Goal: Task Accomplishment & Management: Use online tool/utility

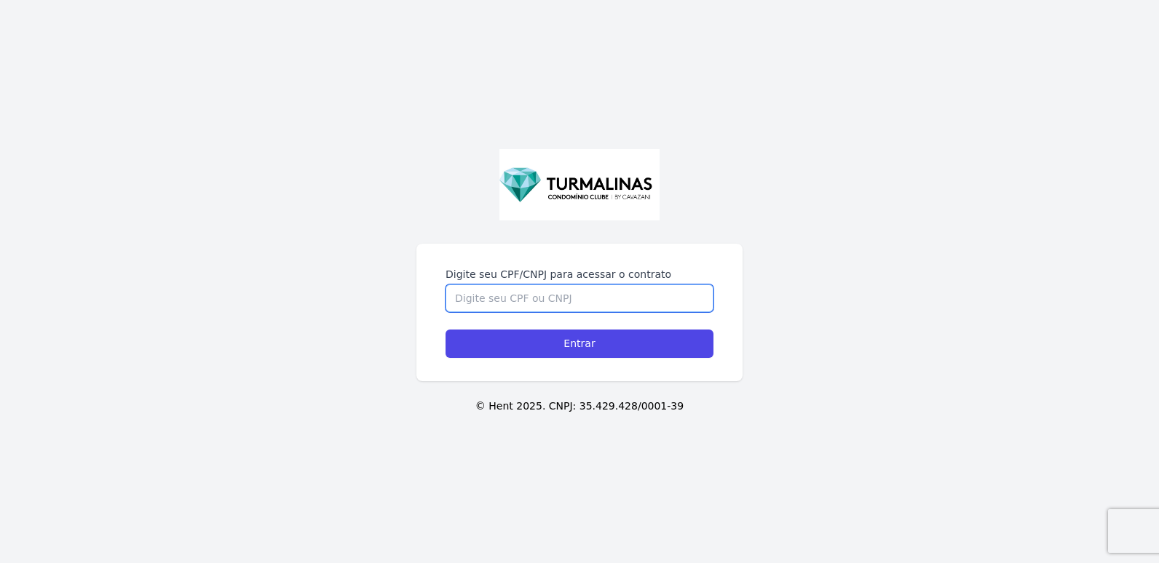
click at [486, 298] on input "Digite seu CPF/CNPJ para acessar o contrato" at bounding box center [580, 299] width 268 height 28
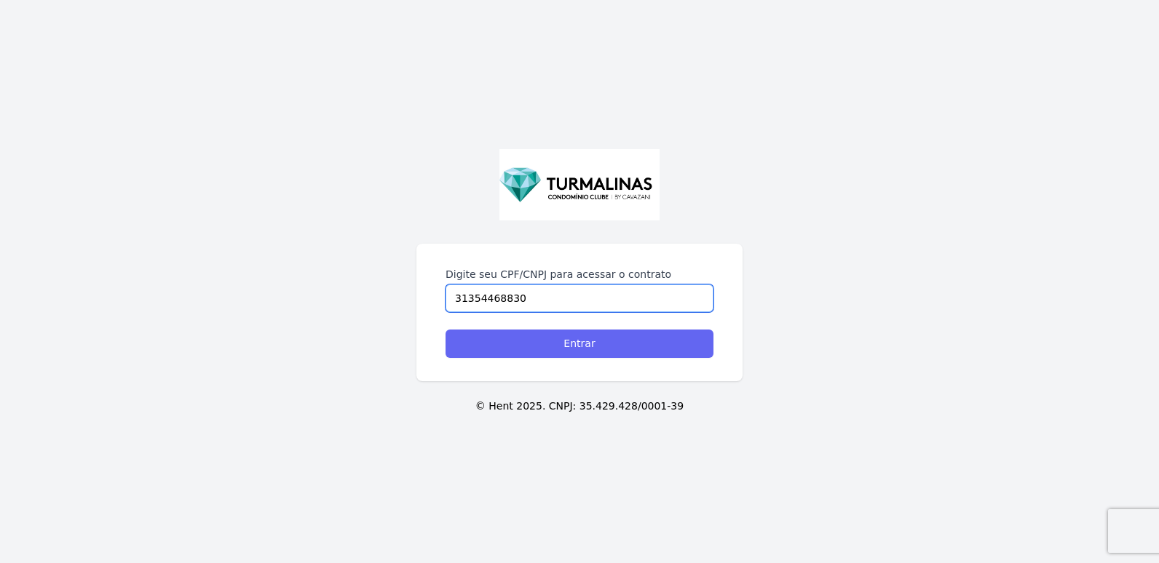
type input "31354468830"
click at [553, 343] on input "Entrar" at bounding box center [580, 344] width 268 height 28
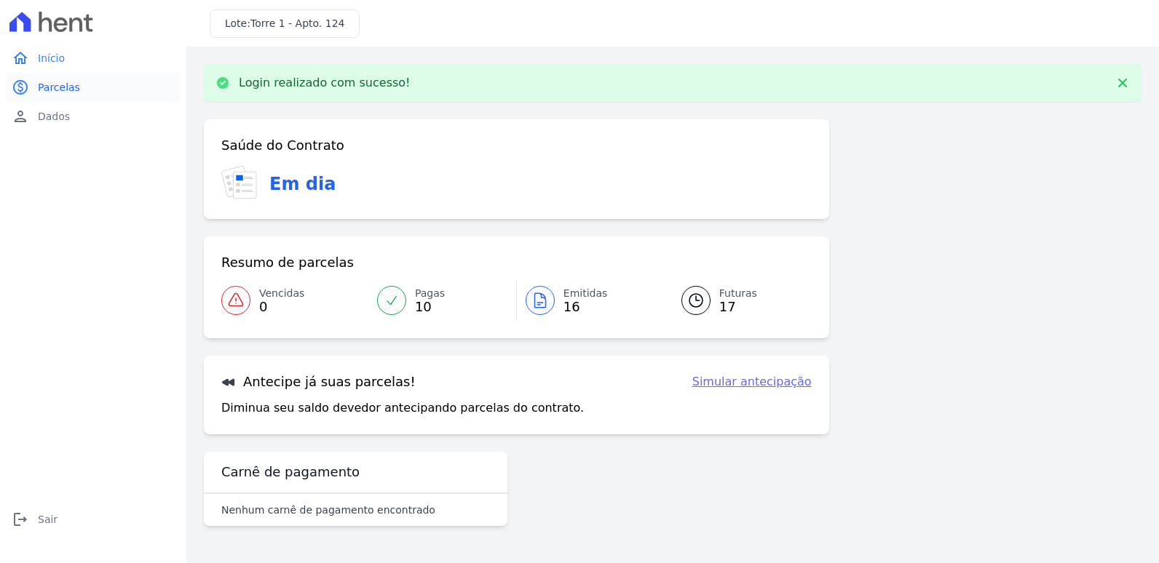
click at [46, 88] on span "Parcelas" at bounding box center [59, 87] width 42 height 15
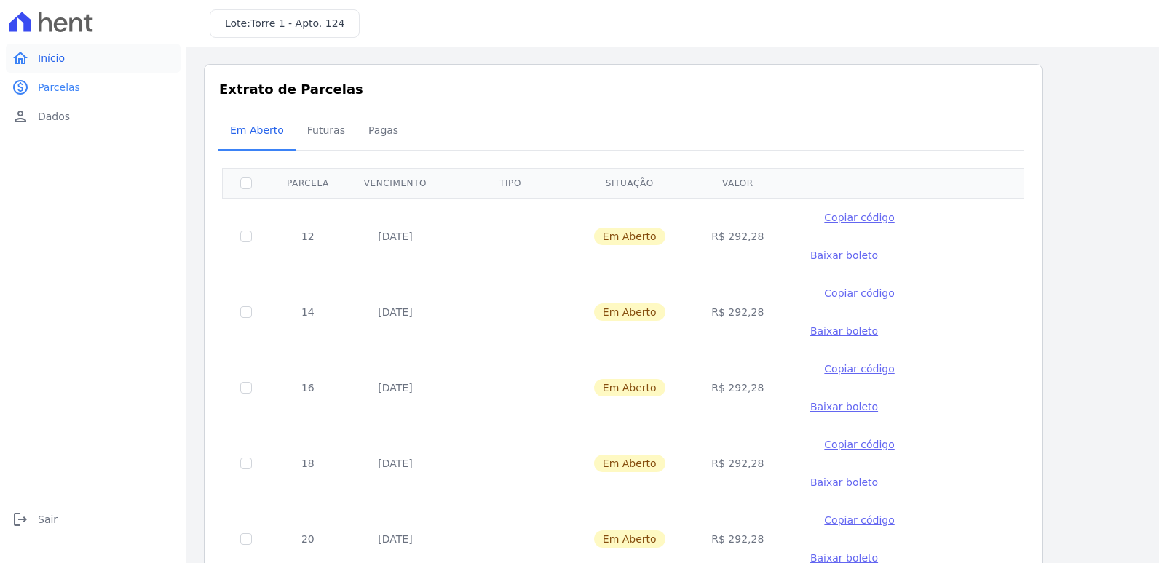
click at [49, 59] on span "Início" at bounding box center [51, 58] width 27 height 15
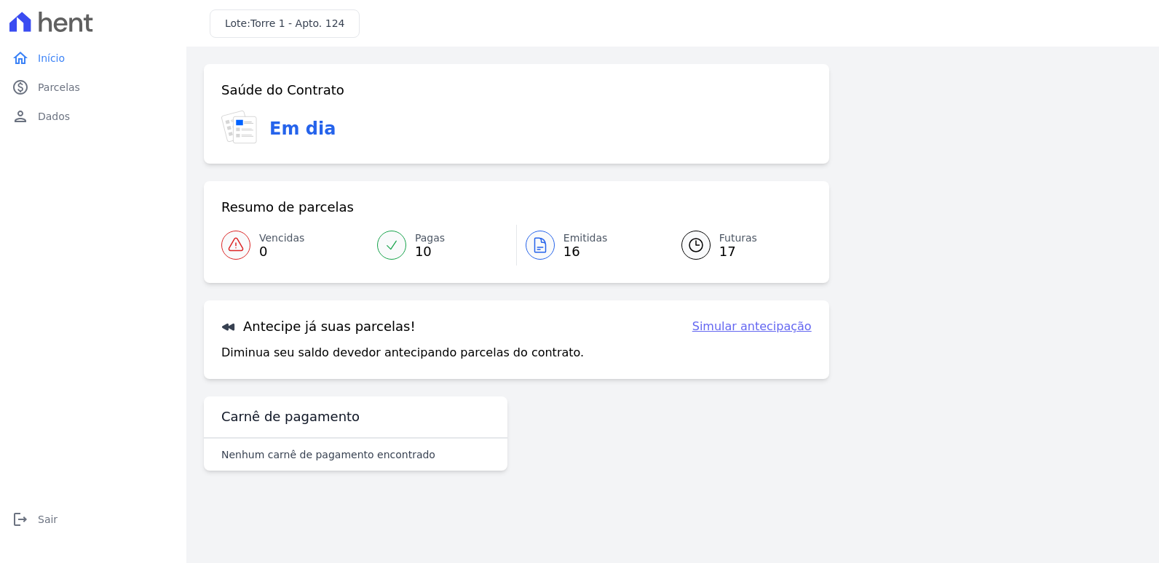
click at [773, 325] on link "Simular antecipação" at bounding box center [751, 326] width 119 height 17
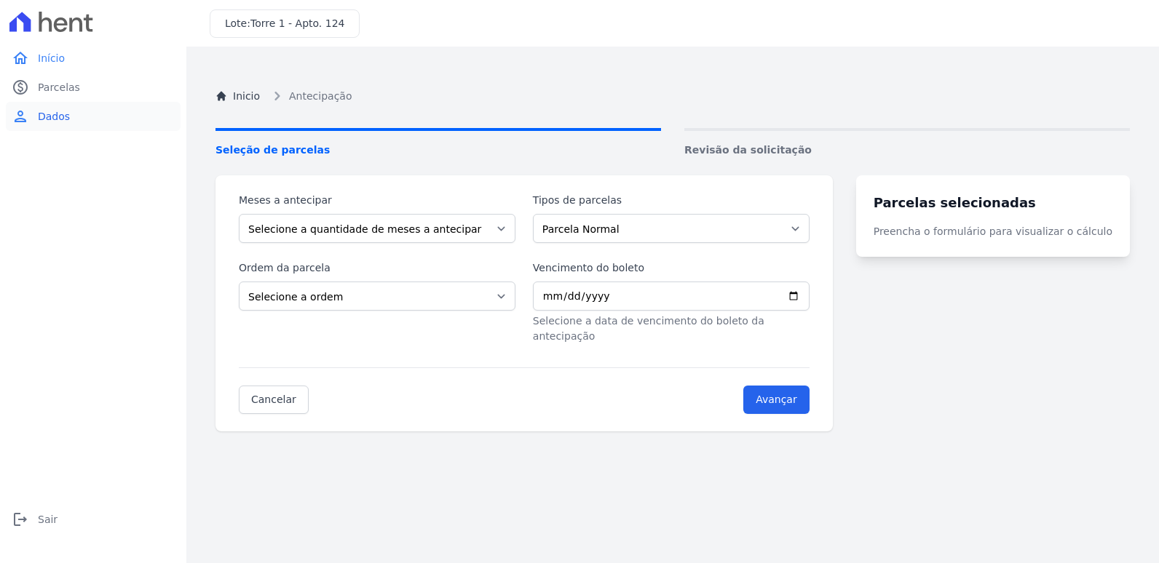
click at [44, 118] on span "Dados" at bounding box center [54, 116] width 32 height 15
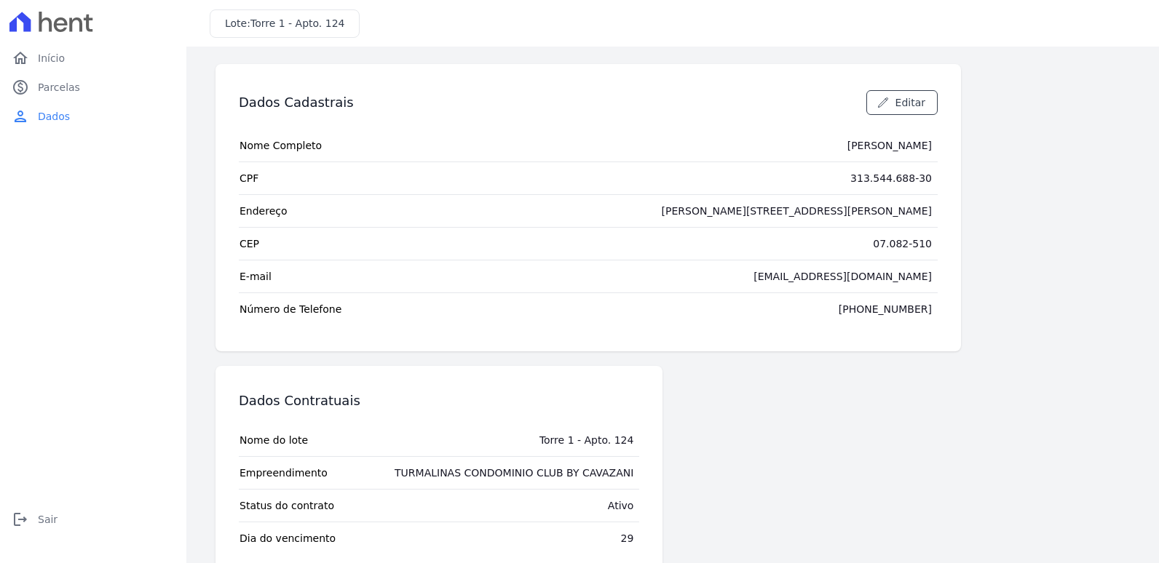
scroll to position [35, 0]
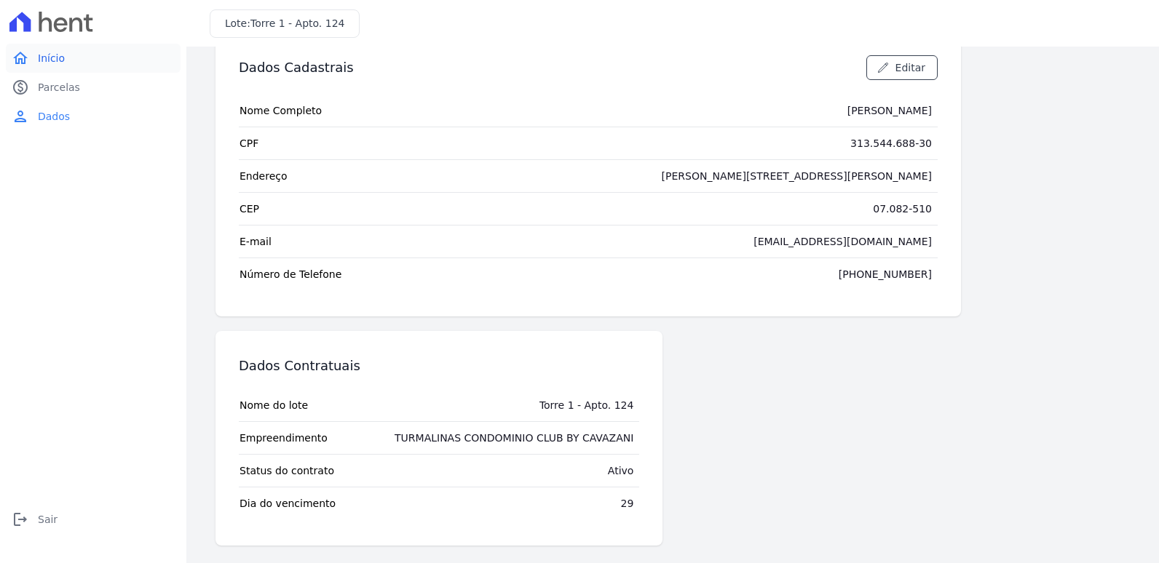
click at [50, 56] on span "Início" at bounding box center [51, 58] width 27 height 15
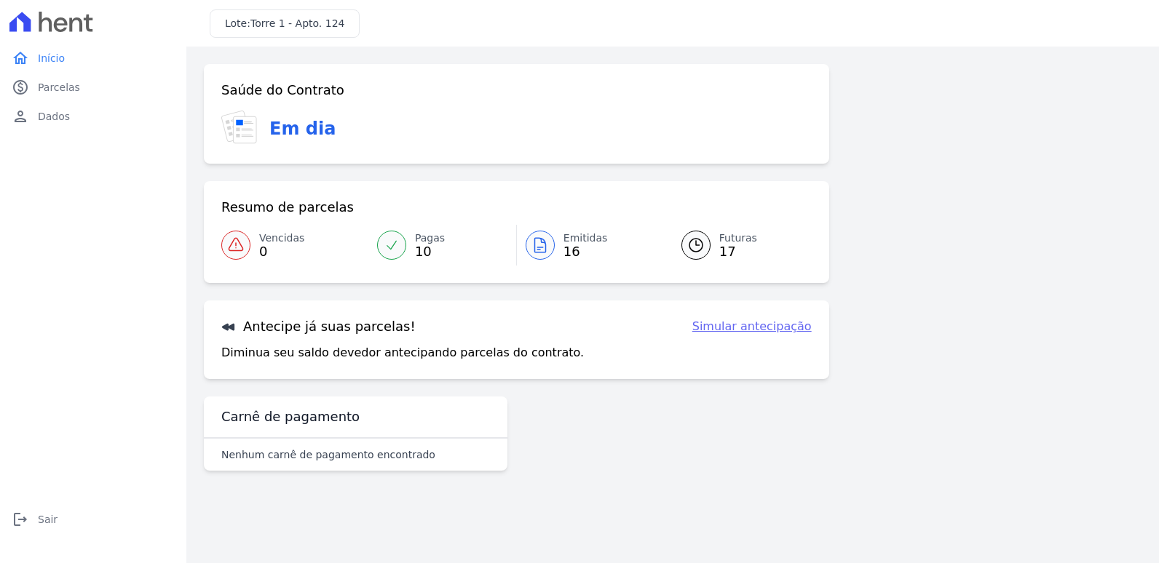
click at [543, 238] on icon at bounding box center [539, 245] width 17 height 17
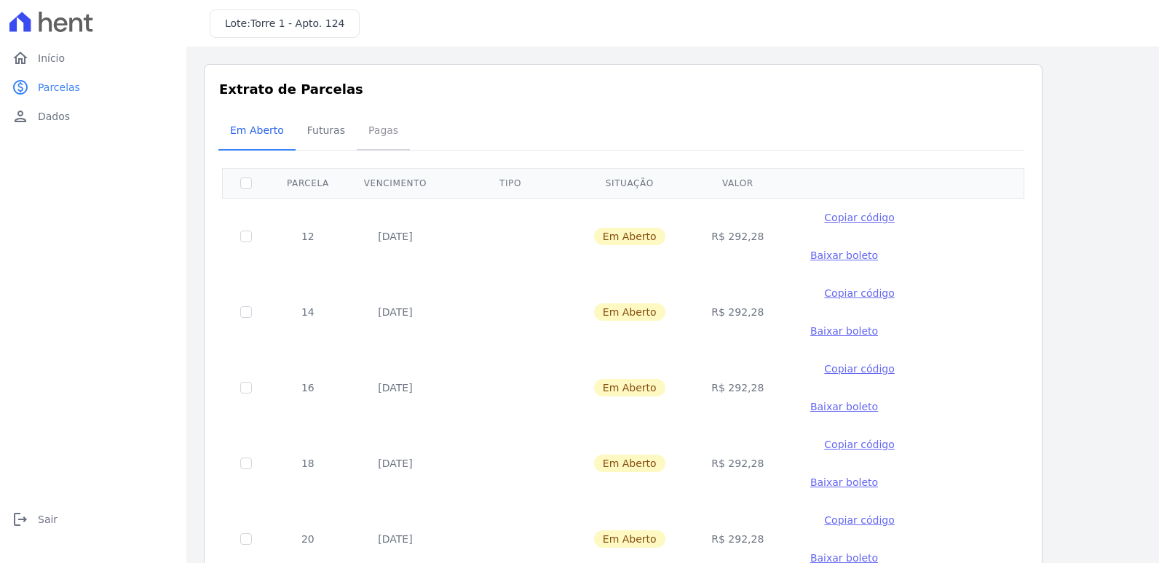
click at [377, 127] on span "Pagas" at bounding box center [383, 130] width 47 height 29
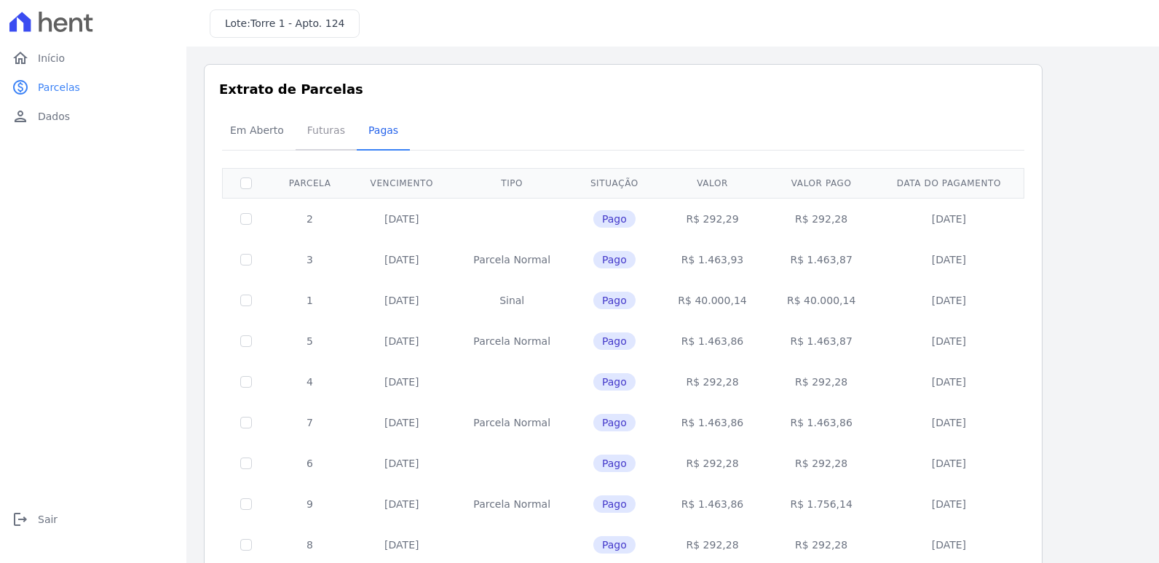
click at [320, 128] on span "Futuras" at bounding box center [325, 130] width 55 height 29
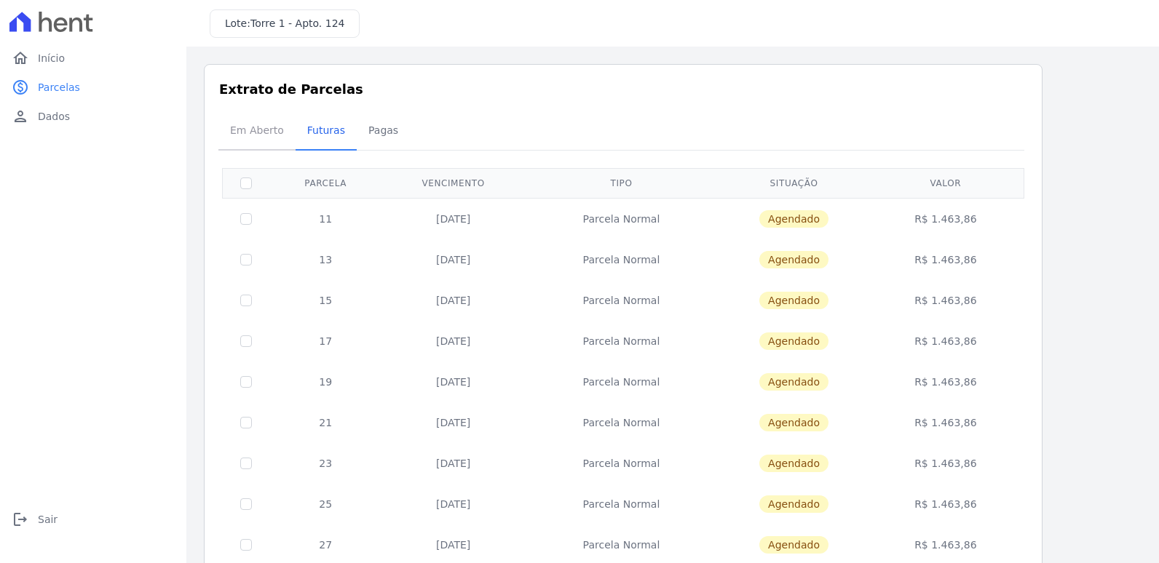
click at [251, 130] on span "Em Aberto" at bounding box center [256, 130] width 71 height 29
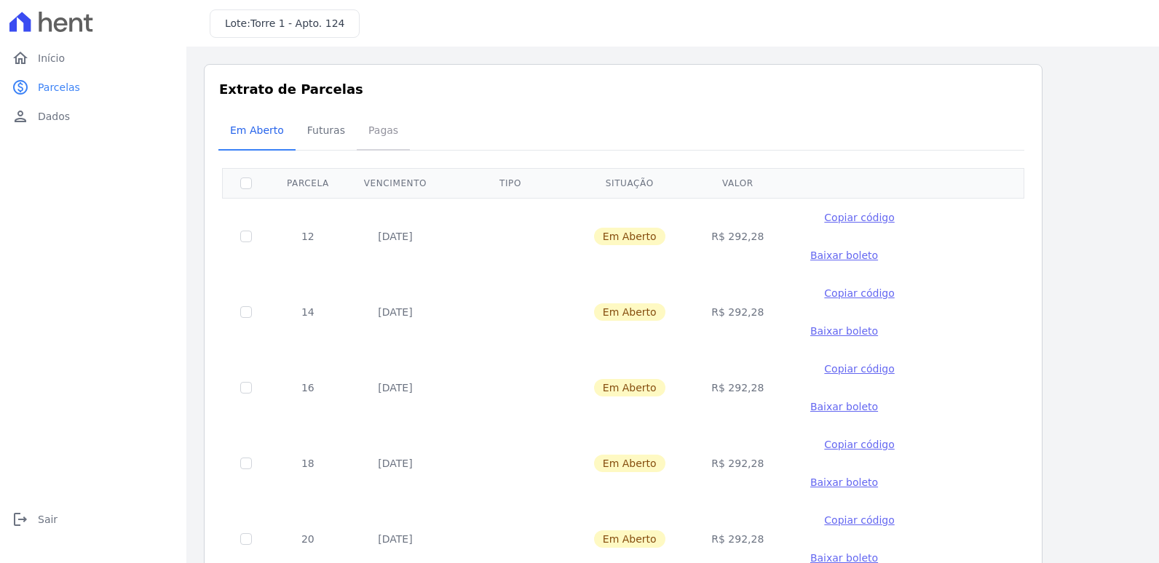
click at [382, 130] on span "Pagas" at bounding box center [383, 130] width 47 height 29
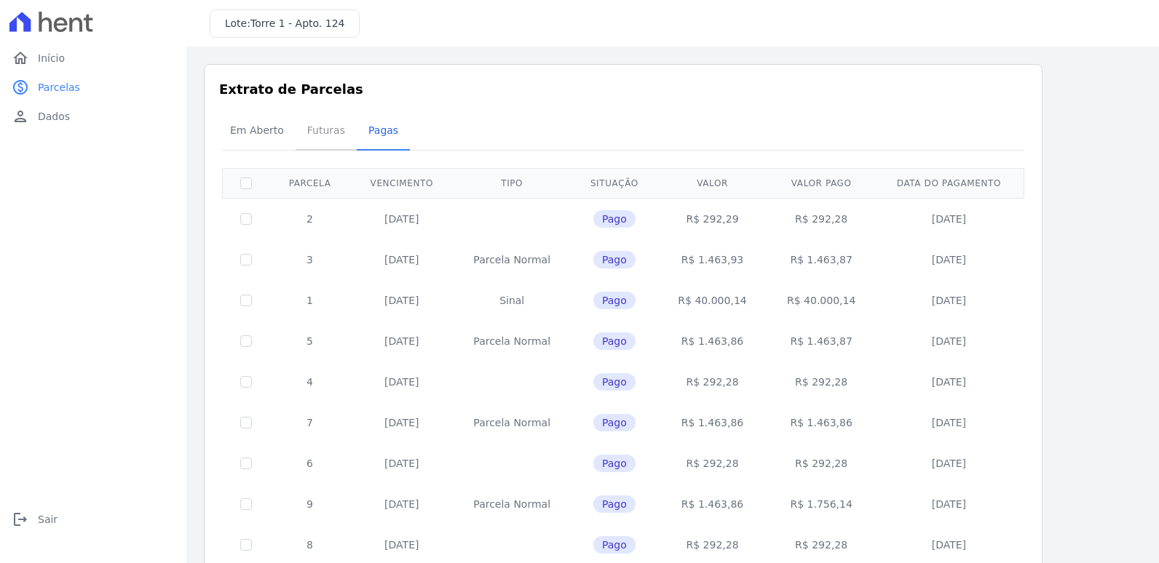
click at [315, 127] on span "Futuras" at bounding box center [325, 130] width 55 height 29
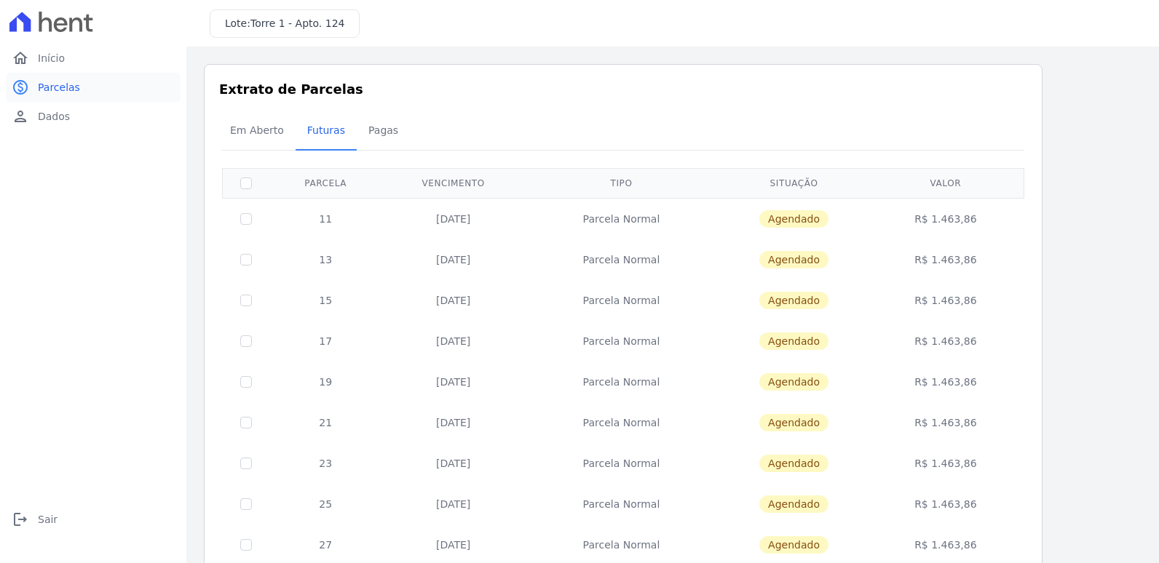
click at [53, 83] on span "Parcelas" at bounding box center [59, 87] width 42 height 15
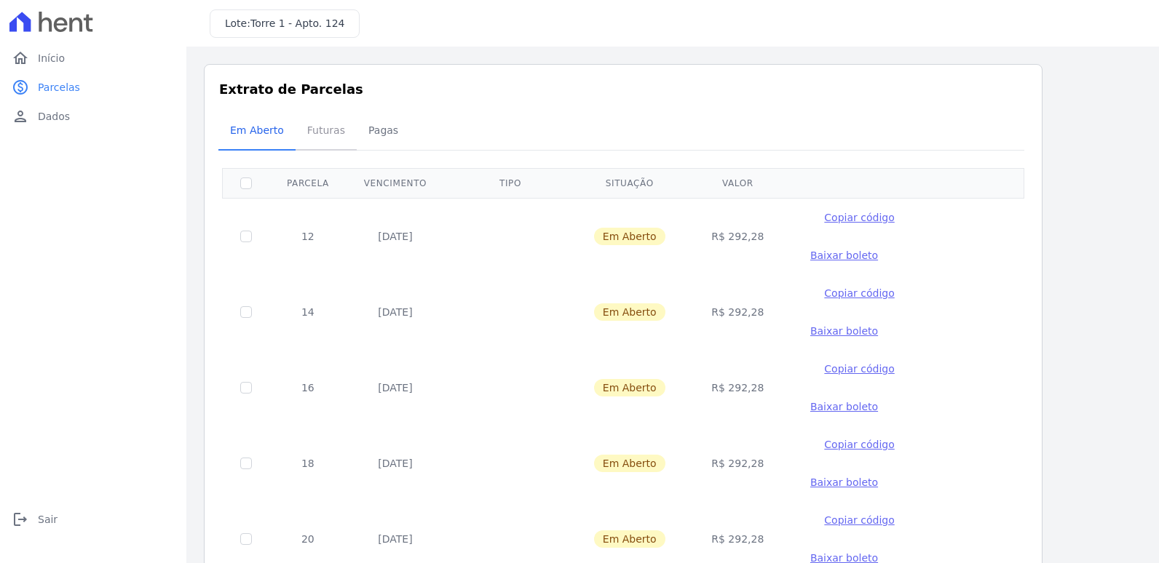
click at [323, 132] on span "Futuras" at bounding box center [325, 130] width 55 height 29
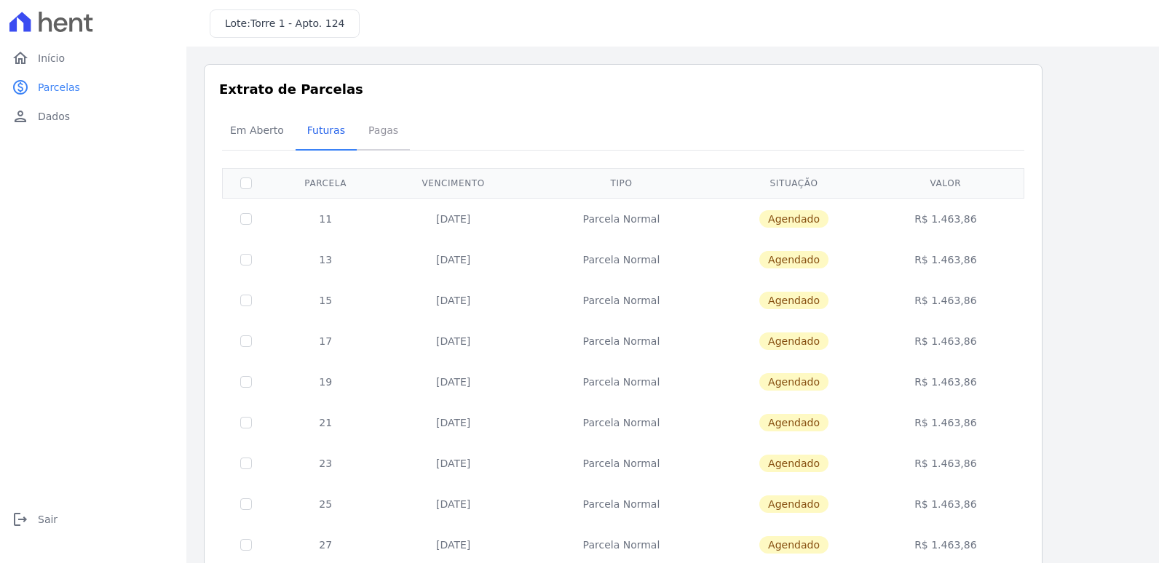
click at [375, 124] on span "Pagas" at bounding box center [383, 130] width 47 height 29
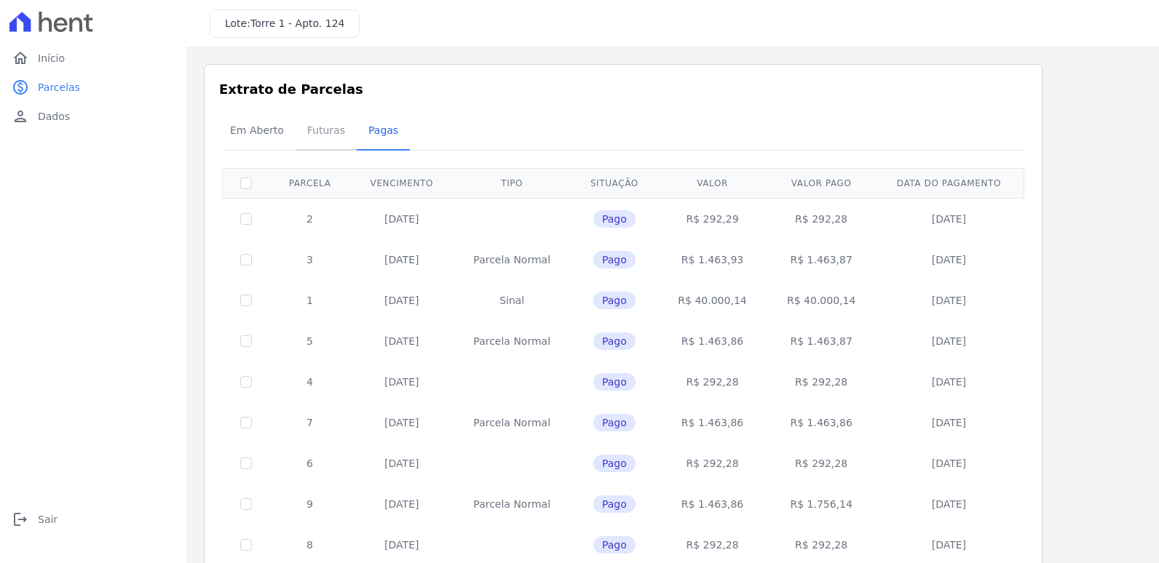
click at [320, 129] on span "Futuras" at bounding box center [325, 130] width 55 height 29
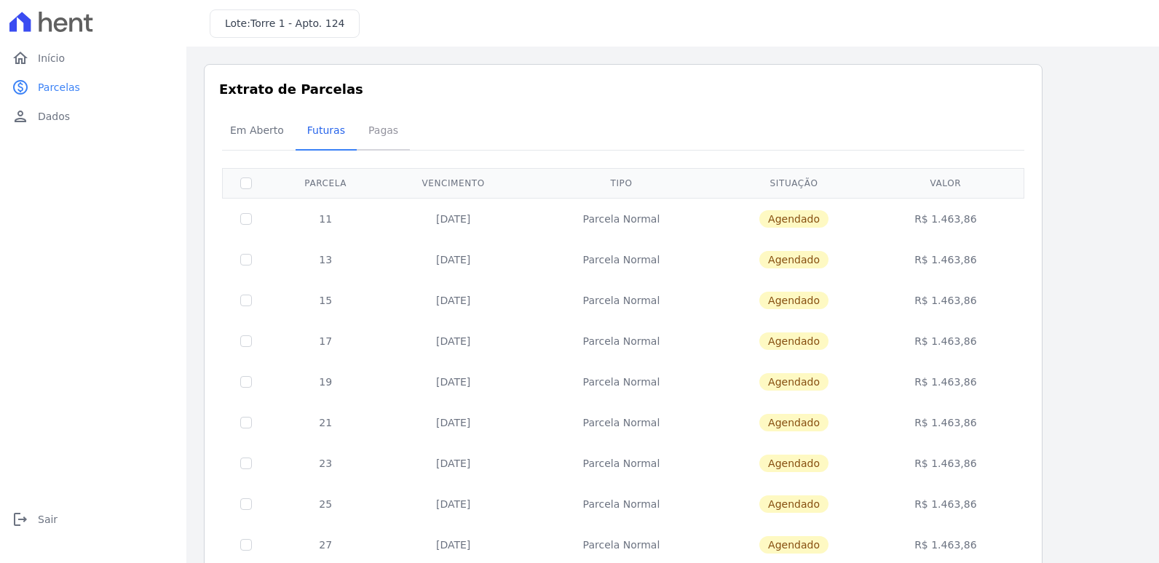
click at [368, 132] on span "Pagas" at bounding box center [383, 130] width 47 height 29
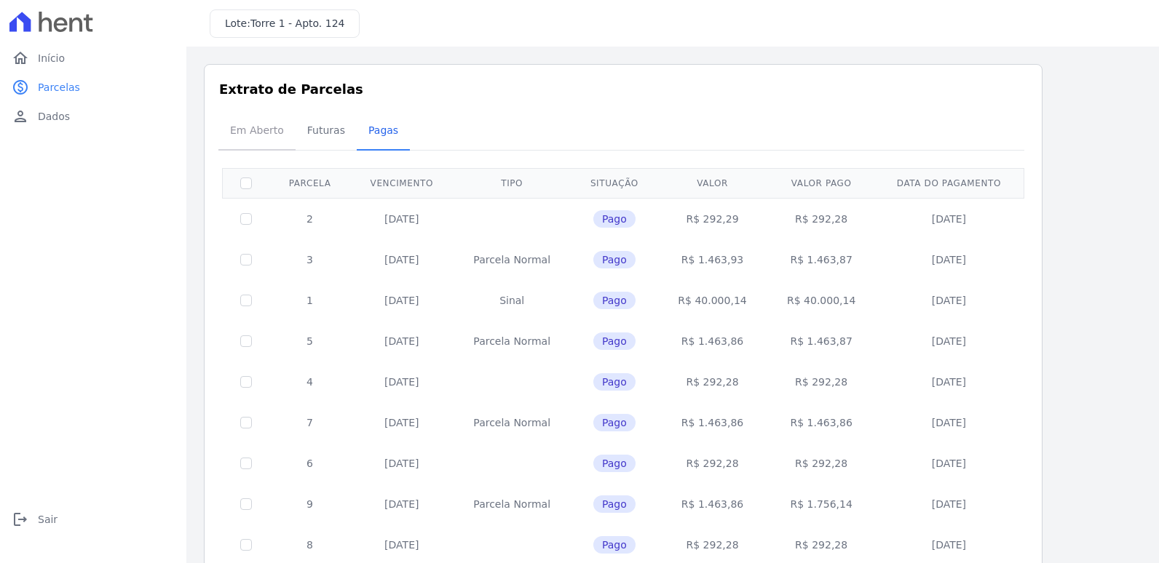
click at [251, 124] on span "Em Aberto" at bounding box center [256, 130] width 71 height 29
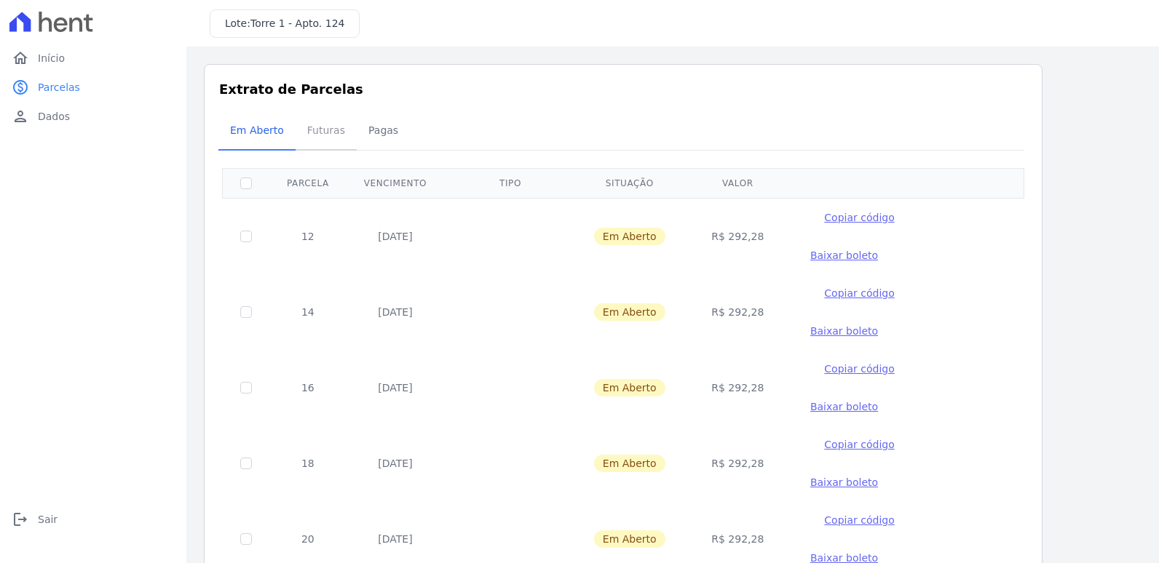
click at [312, 124] on span "Futuras" at bounding box center [325, 130] width 55 height 29
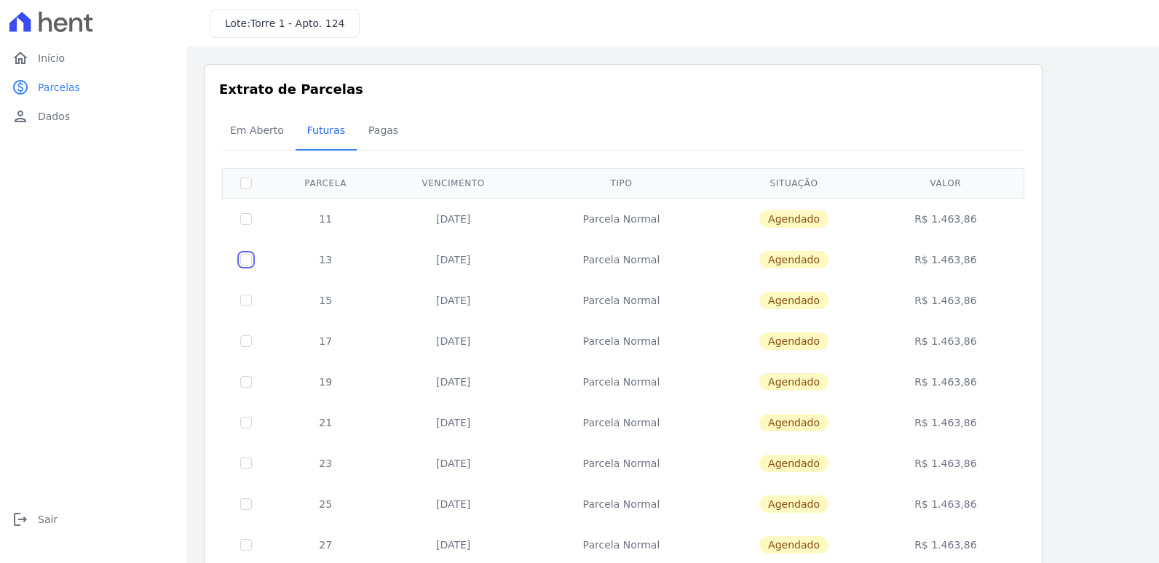
click at [242, 257] on input "checkbox" at bounding box center [246, 260] width 12 height 12
checkbox input "true"
click at [246, 124] on span "Em Aberto" at bounding box center [256, 130] width 71 height 29
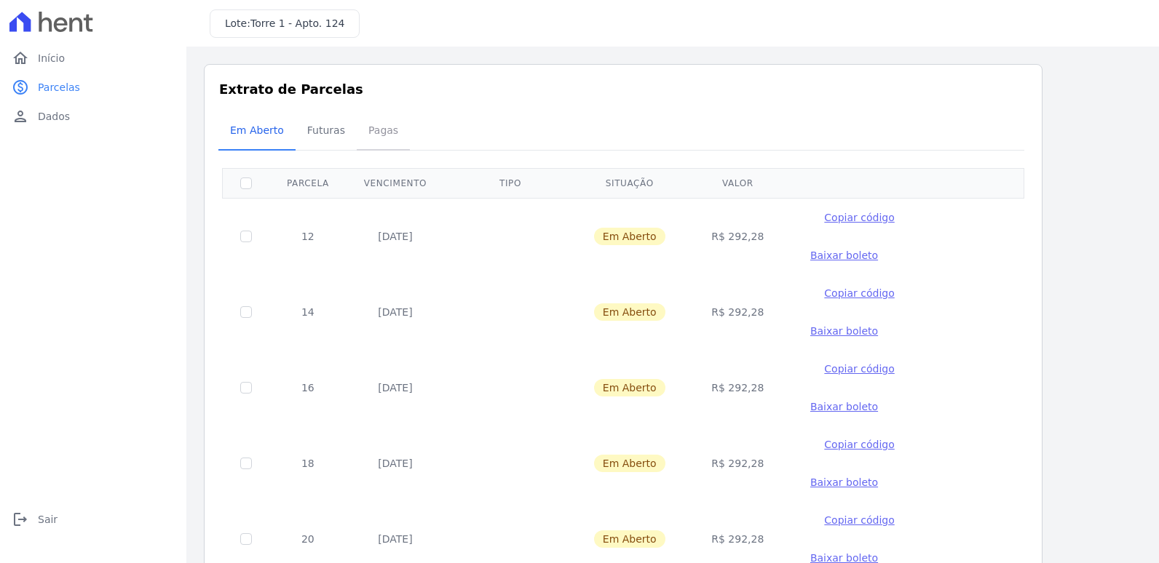
click at [374, 130] on span "Pagas" at bounding box center [383, 130] width 47 height 29
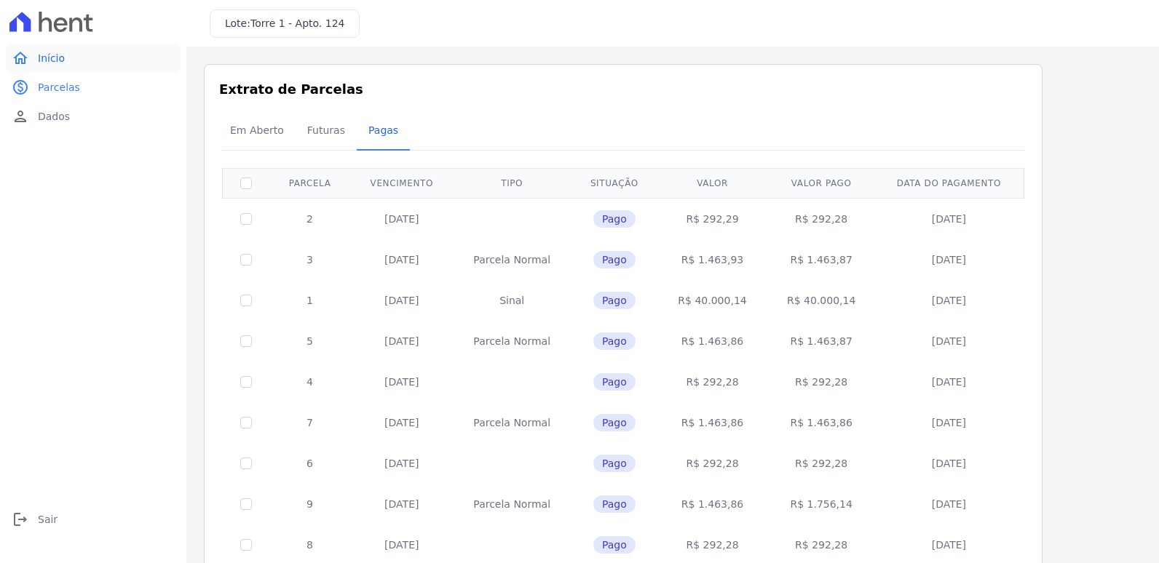
click at [36, 57] on link "home Início" at bounding box center [93, 58] width 175 height 29
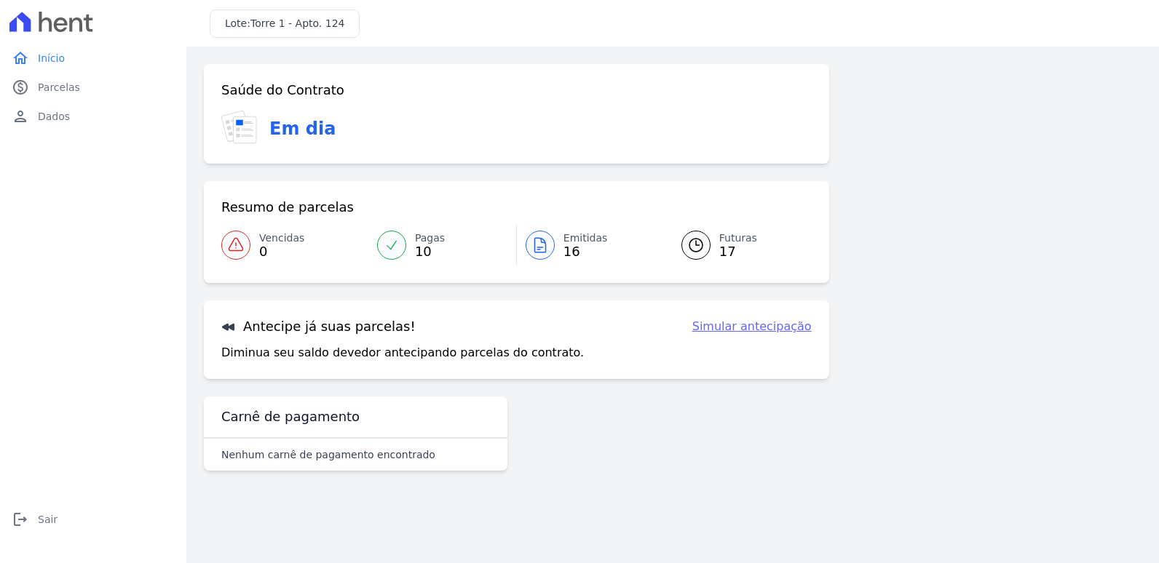
click at [229, 240] on icon at bounding box center [235, 245] width 17 height 17
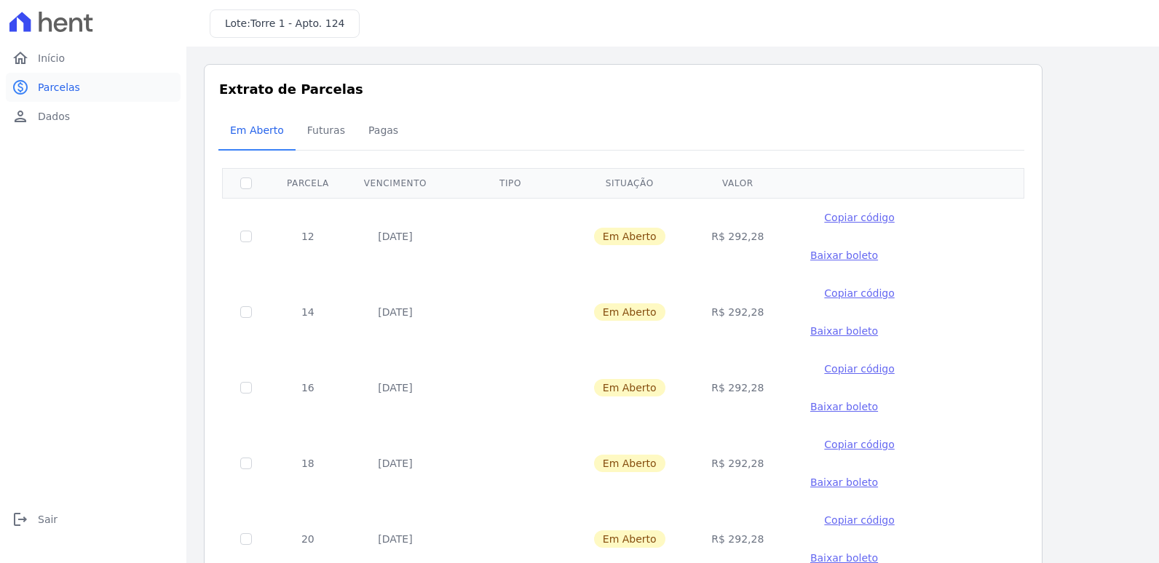
click at [51, 88] on span "Parcelas" at bounding box center [59, 87] width 42 height 15
click at [54, 48] on link "home Início" at bounding box center [93, 58] width 175 height 29
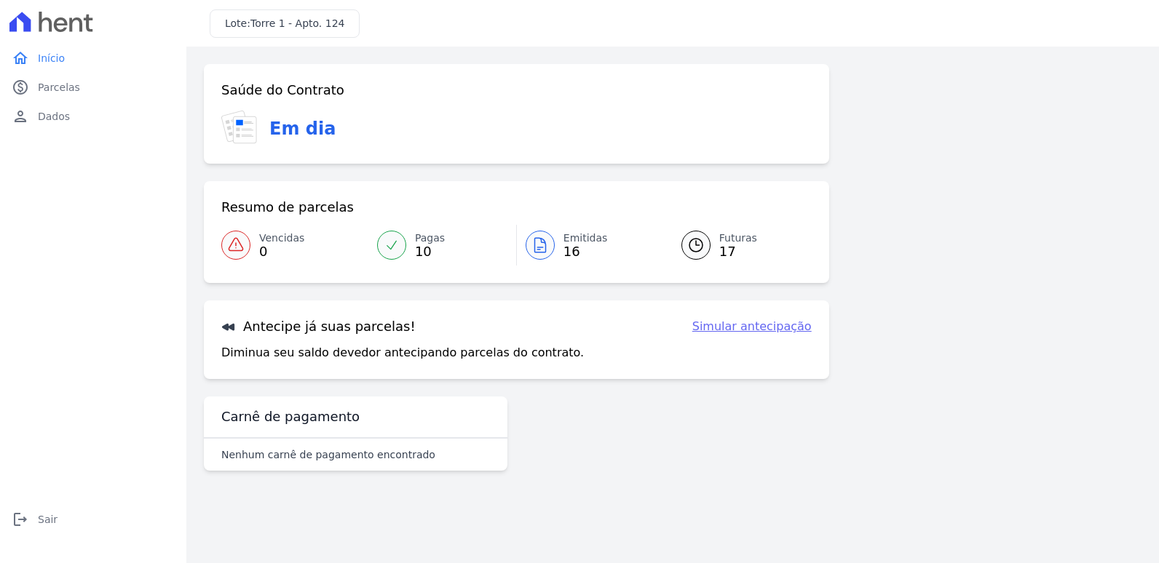
click at [719, 238] on span "Futuras" at bounding box center [738, 238] width 38 height 15
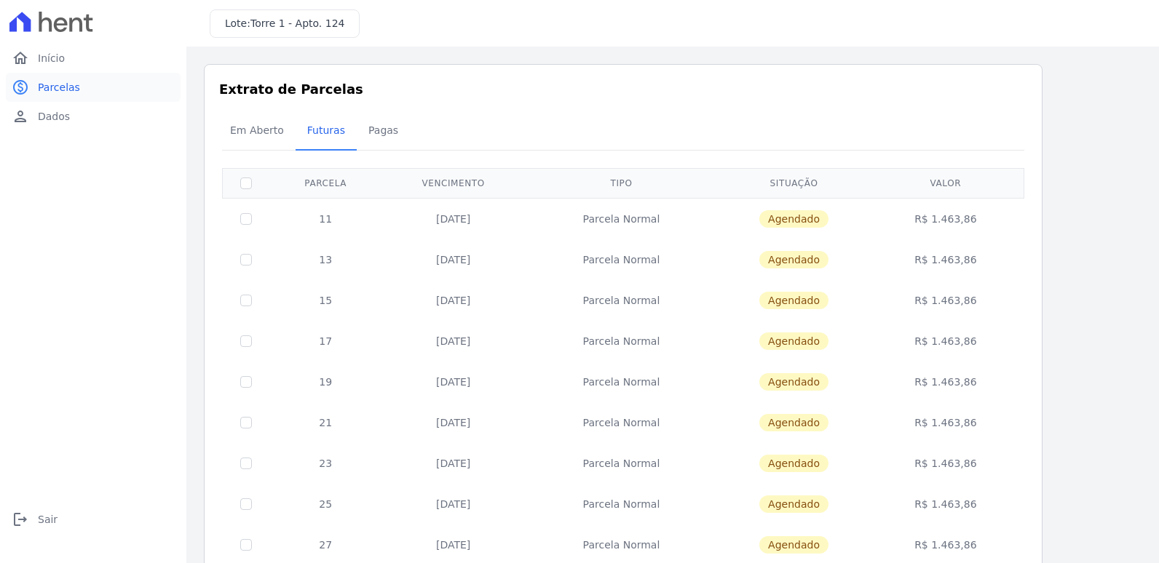
click at [60, 87] on span "Parcelas" at bounding box center [59, 87] width 42 height 15
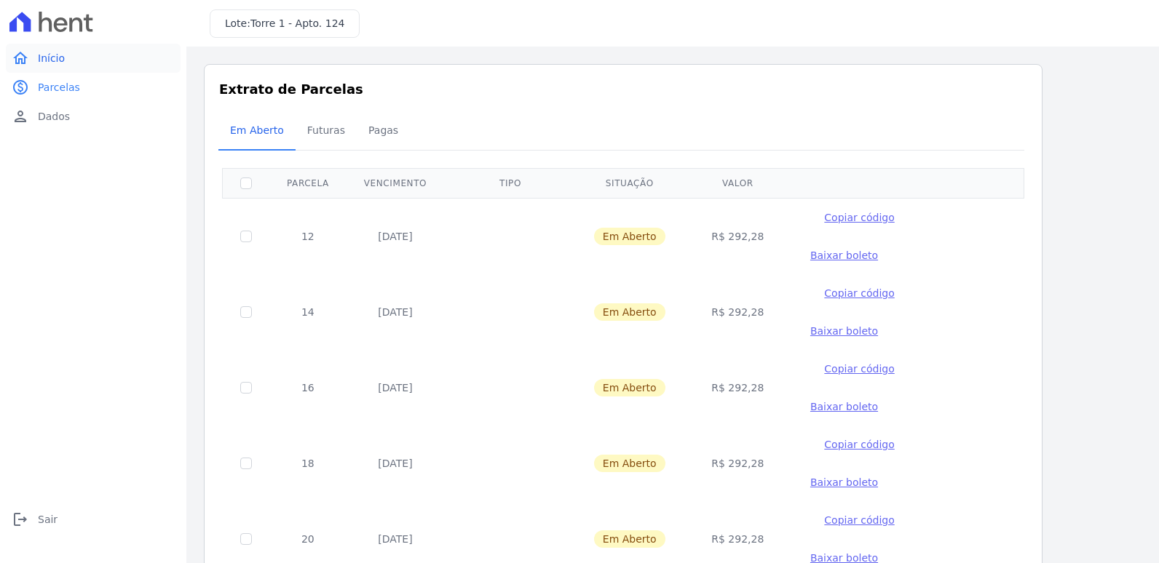
click at [50, 56] on span "Início" at bounding box center [51, 58] width 27 height 15
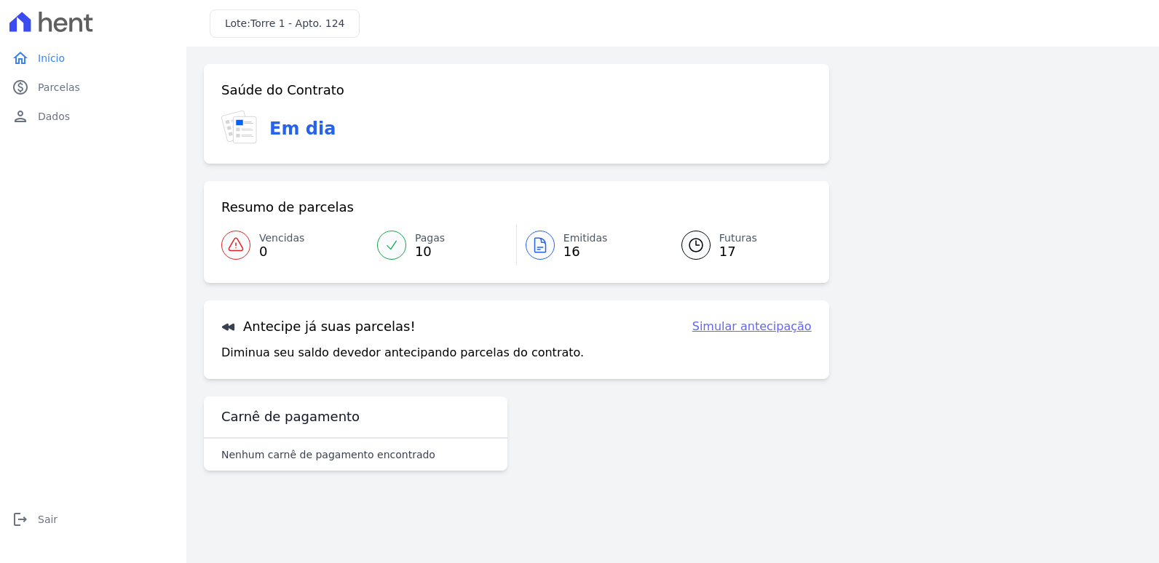
click at [537, 243] on icon at bounding box center [539, 245] width 17 height 17
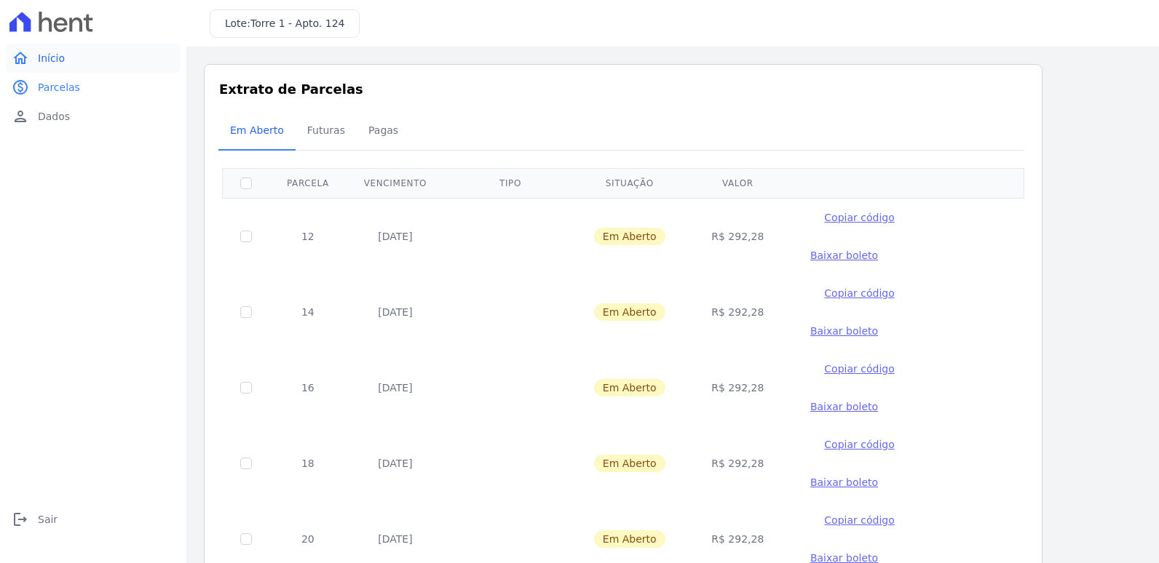
click at [51, 59] on span "Início" at bounding box center [51, 58] width 27 height 15
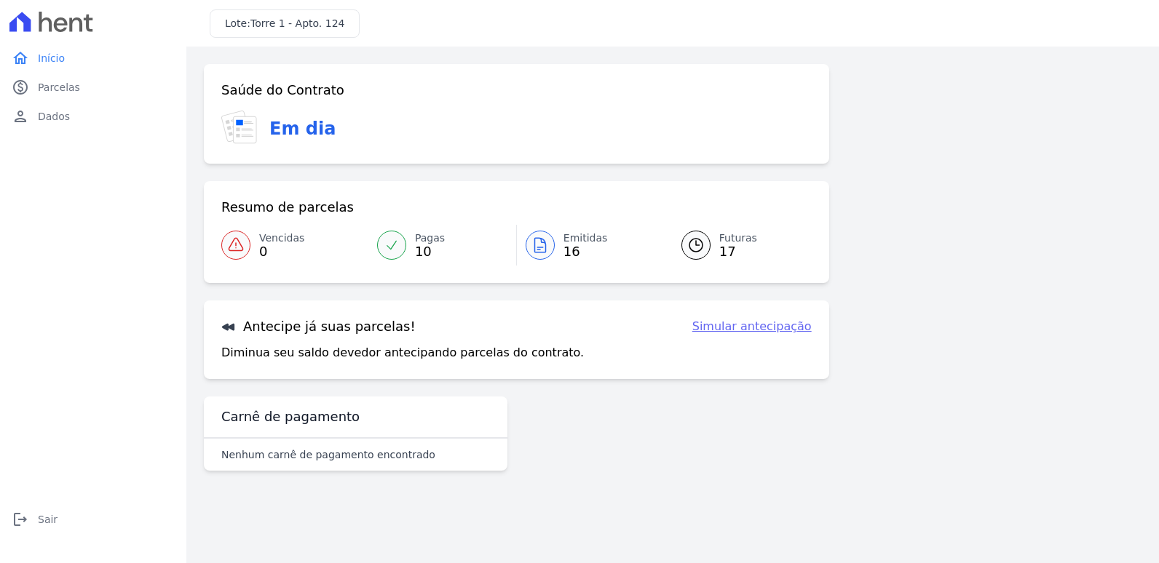
click at [764, 325] on link "Simular antecipação" at bounding box center [751, 326] width 119 height 17
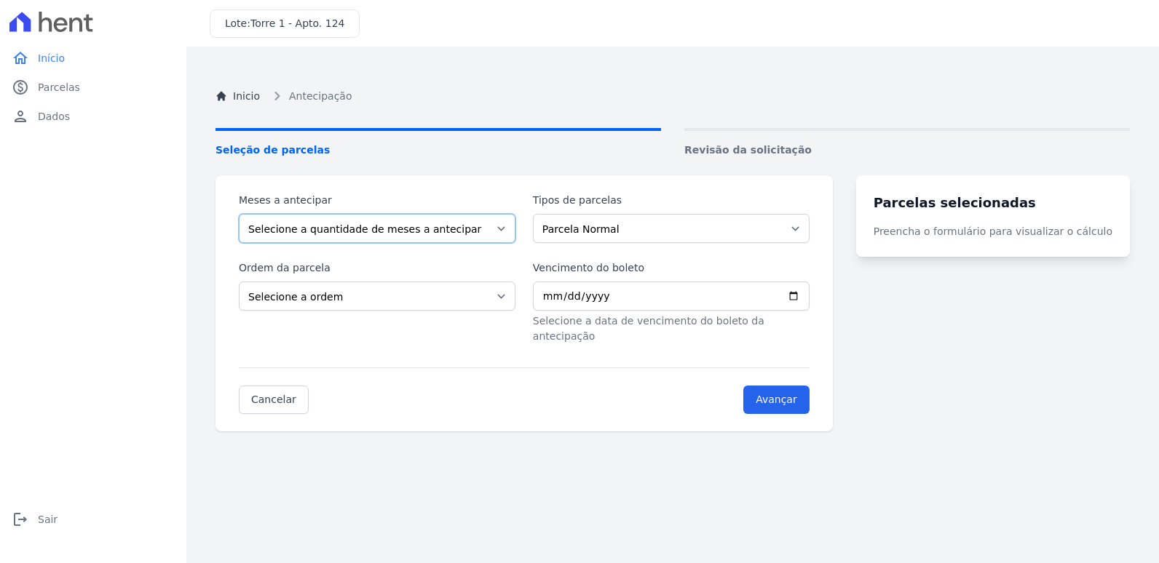
click at [465, 226] on select "Selecione a quantidade de meses a antecipar 1 2 3 4 5 6 7 8 9 10 11 12 13 14 15…" at bounding box center [377, 228] width 277 height 29
select select "1"
click at [239, 214] on select "Selecione a quantidade de meses a antecipar 1 2 3 4 5 6 7 8 9 10 11 12 13 14 15…" at bounding box center [377, 228] width 277 height 29
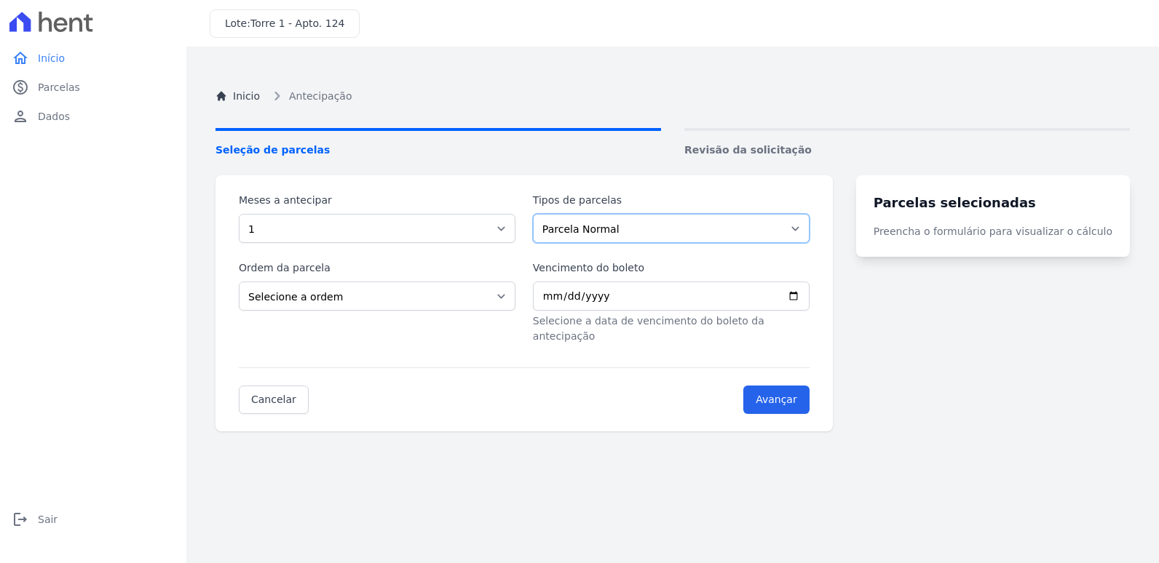
click at [628, 229] on select "Parcela Normal Financiamento CEF" at bounding box center [671, 228] width 277 height 29
click at [542, 214] on select "Parcela Normal Financiamento CEF" at bounding box center [671, 228] width 277 height 29
click at [333, 299] on select "Selecione a ordem Últimas parcelas Primeiras parcelas" at bounding box center [377, 296] width 277 height 29
select select "beginning"
click at [239, 282] on select "Selecione a ordem Últimas parcelas Primeiras parcelas" at bounding box center [377, 296] width 277 height 29
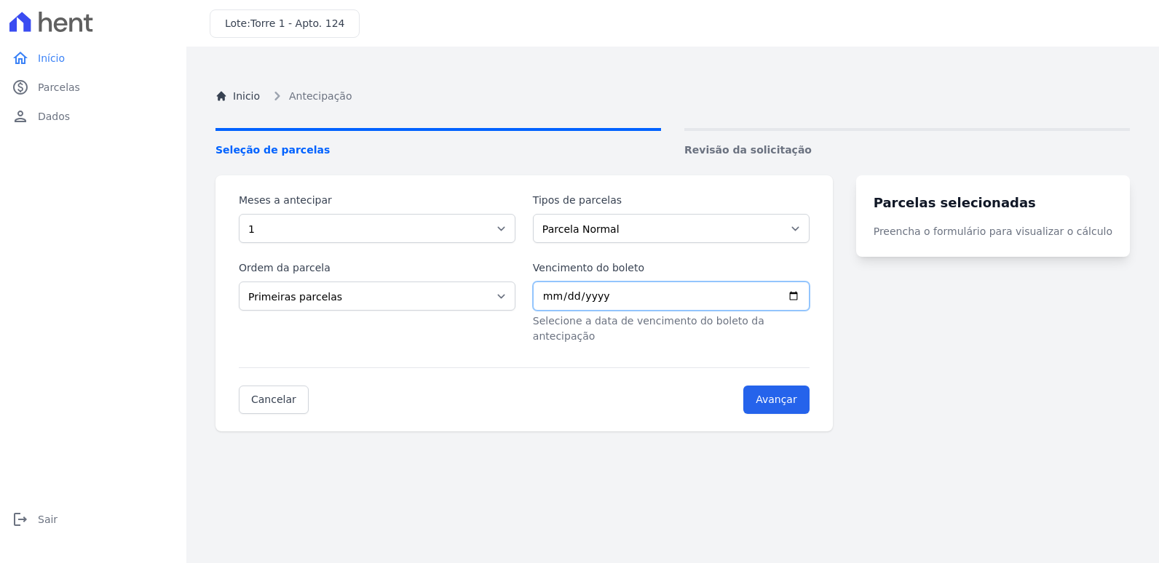
click at [649, 296] on input "Vencimento do boleto" at bounding box center [671, 296] width 277 height 29
click at [810, 296] on input "Vencimento do boleto" at bounding box center [671, 296] width 277 height 29
type input "[DATE]"
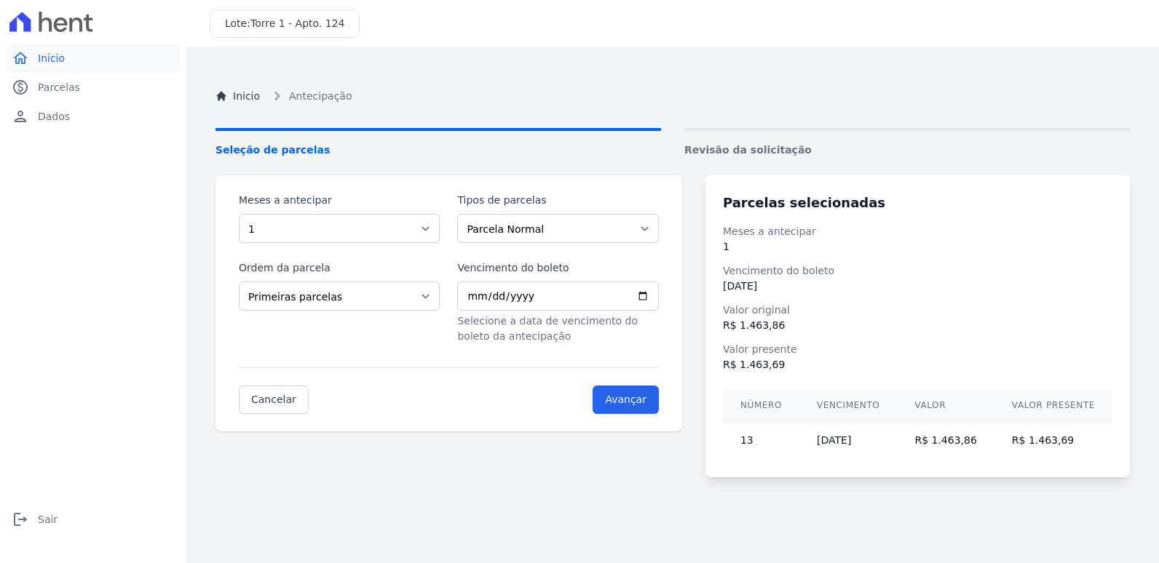
click at [56, 61] on span "Início" at bounding box center [51, 58] width 27 height 15
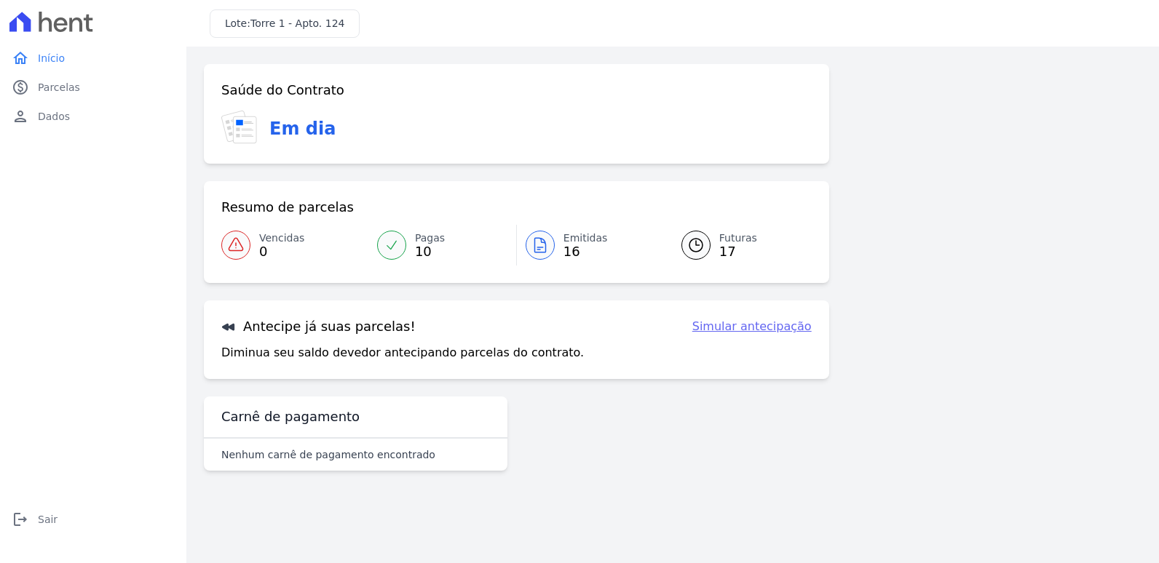
click at [693, 240] on icon at bounding box center [695, 245] width 17 height 17
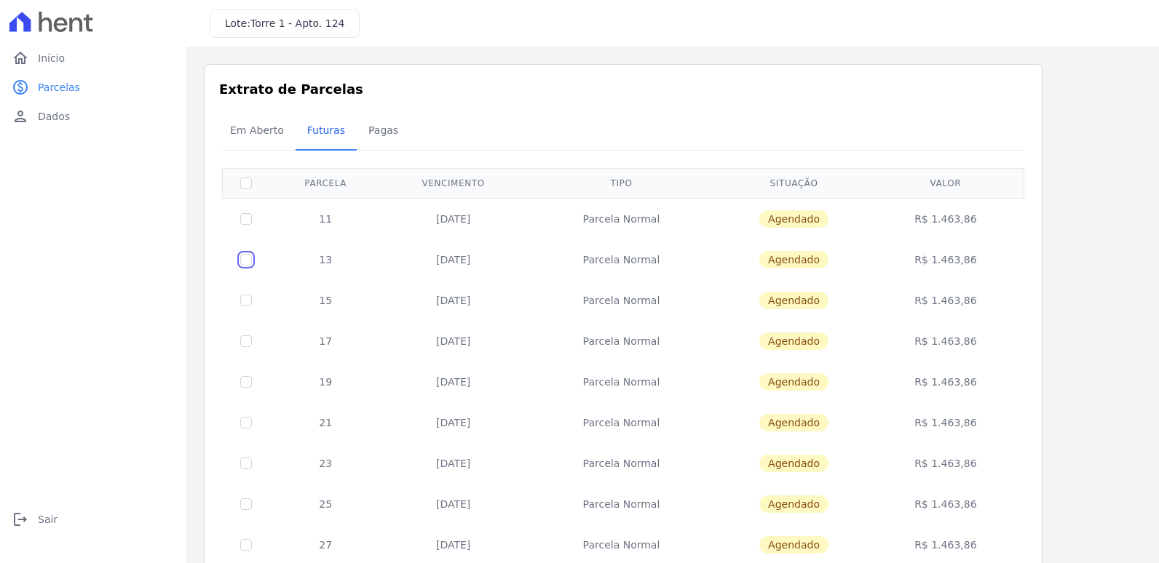
click at [243, 258] on input "checkbox" at bounding box center [246, 260] width 12 height 12
checkbox input "true"
click at [374, 130] on span "Pagas" at bounding box center [383, 130] width 47 height 29
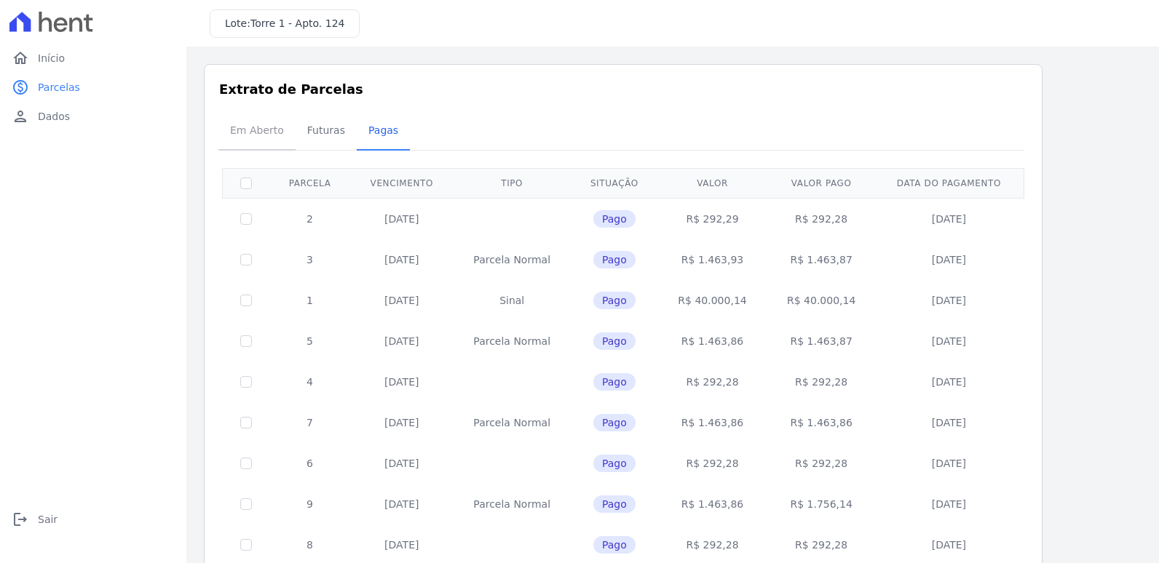
click at [240, 132] on span "Em Aberto" at bounding box center [256, 130] width 71 height 29
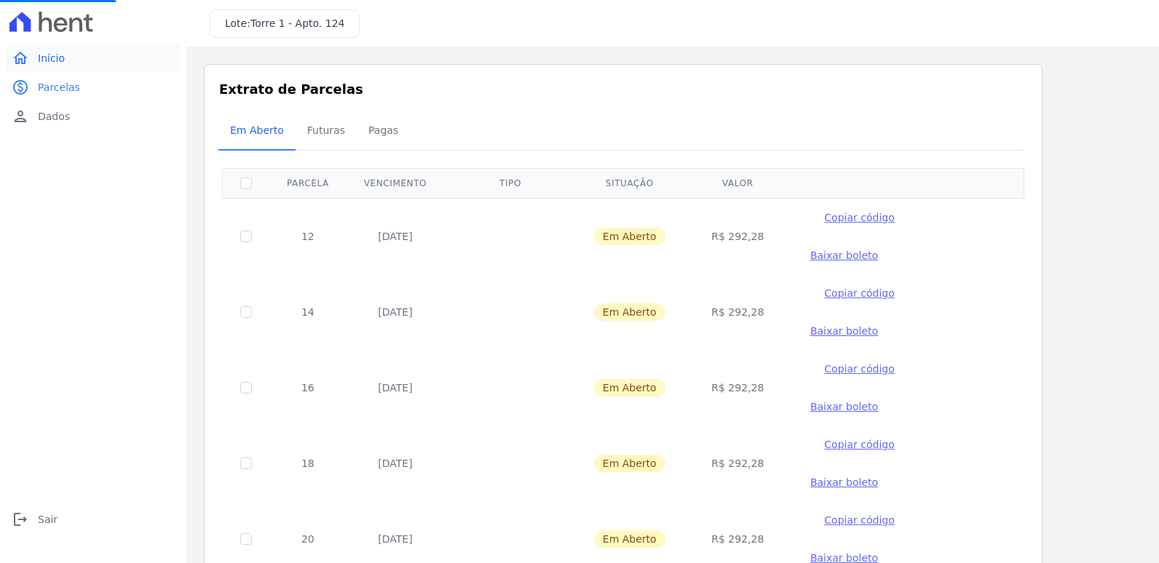
click at [55, 58] on span "Início" at bounding box center [51, 58] width 27 height 15
